Goal: Transaction & Acquisition: Subscribe to service/newsletter

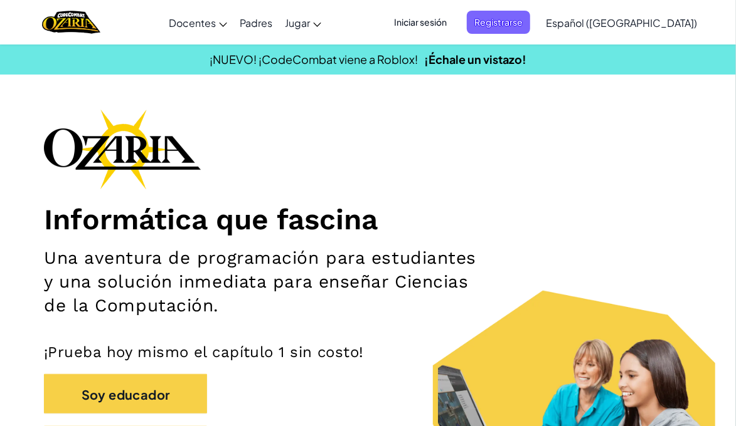
click at [447, 22] on font "Iniciar sesión" at bounding box center [420, 21] width 53 height 11
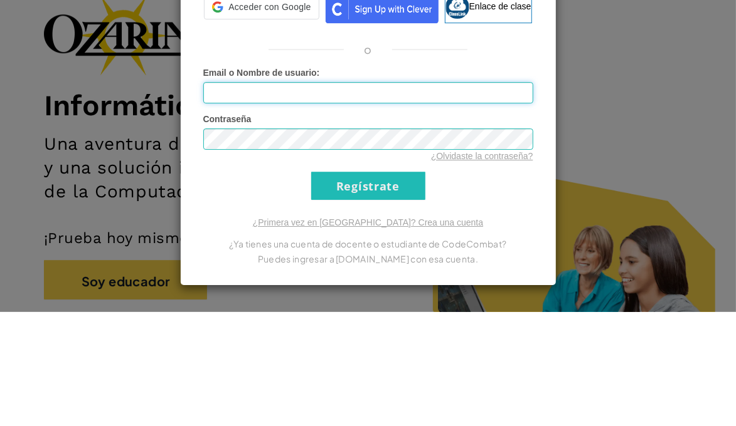
type input "w"
type input "A"
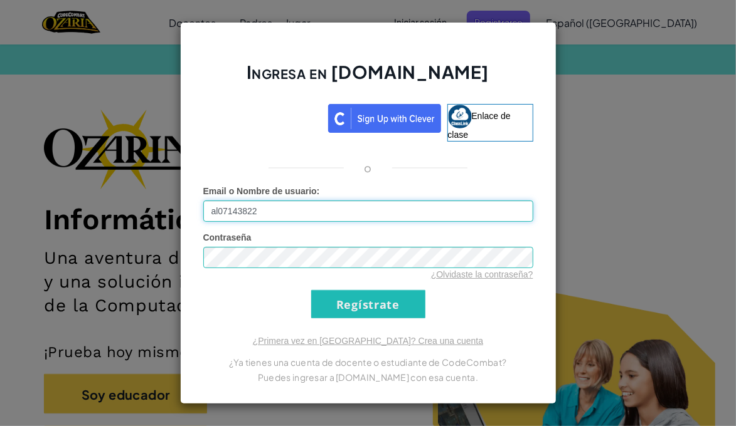
click at [357, 206] on input "al07143822" at bounding box center [368, 211] width 330 height 21
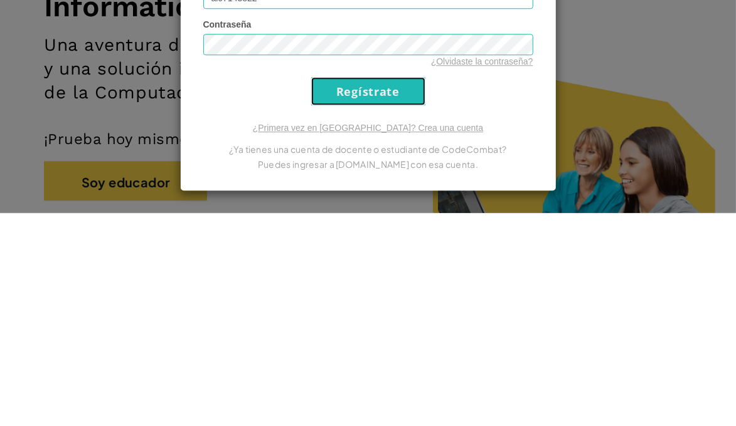
click at [393, 305] on input "Regístrate" at bounding box center [368, 304] width 114 height 28
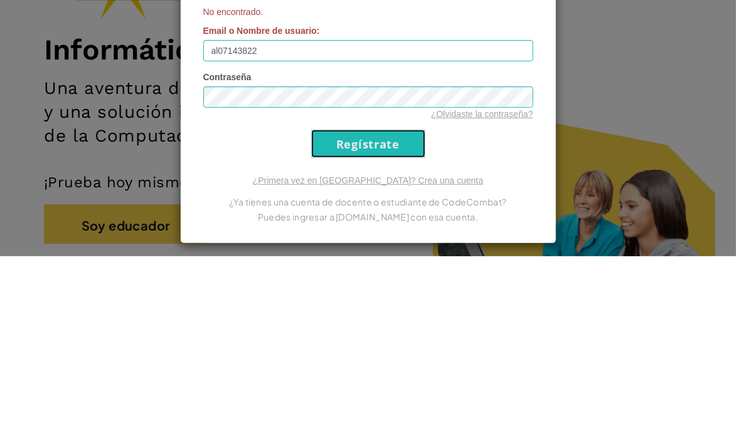
click at [374, 311] on input "Regístrate" at bounding box center [368, 314] width 114 height 28
click at [408, 316] on input "Regístrate" at bounding box center [368, 314] width 114 height 28
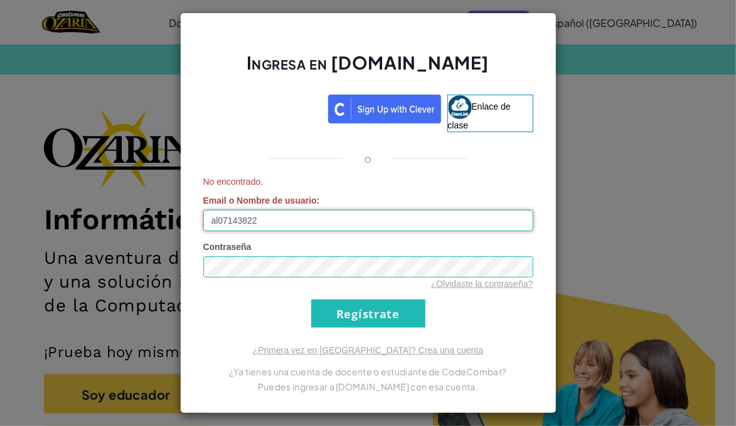
click at [406, 216] on input "al07143822" at bounding box center [368, 220] width 330 height 21
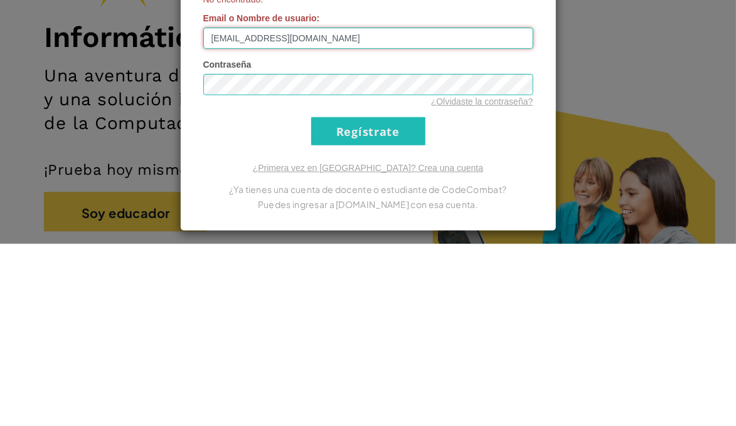
type input "[EMAIL_ADDRESS][DOMAIN_NAME]"
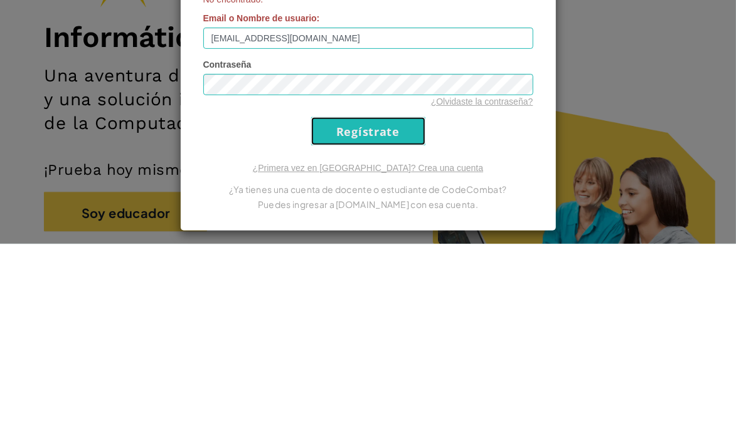
click at [386, 310] on input "Regístrate" at bounding box center [368, 314] width 114 height 28
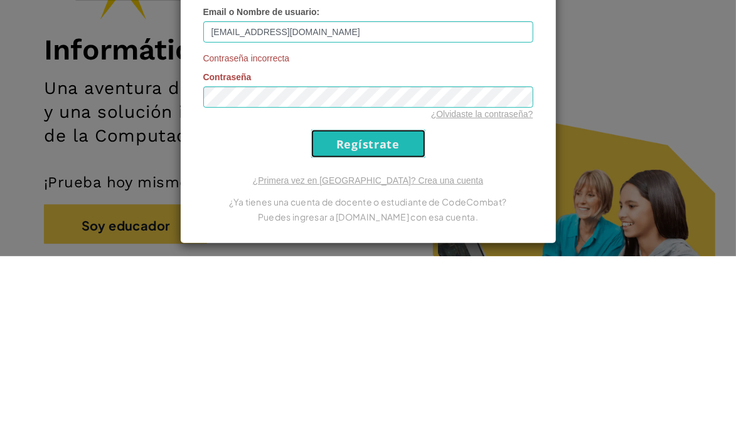
click at [406, 303] on input "Regístrate" at bounding box center [368, 314] width 114 height 28
